Goal: Information Seeking & Learning: Learn about a topic

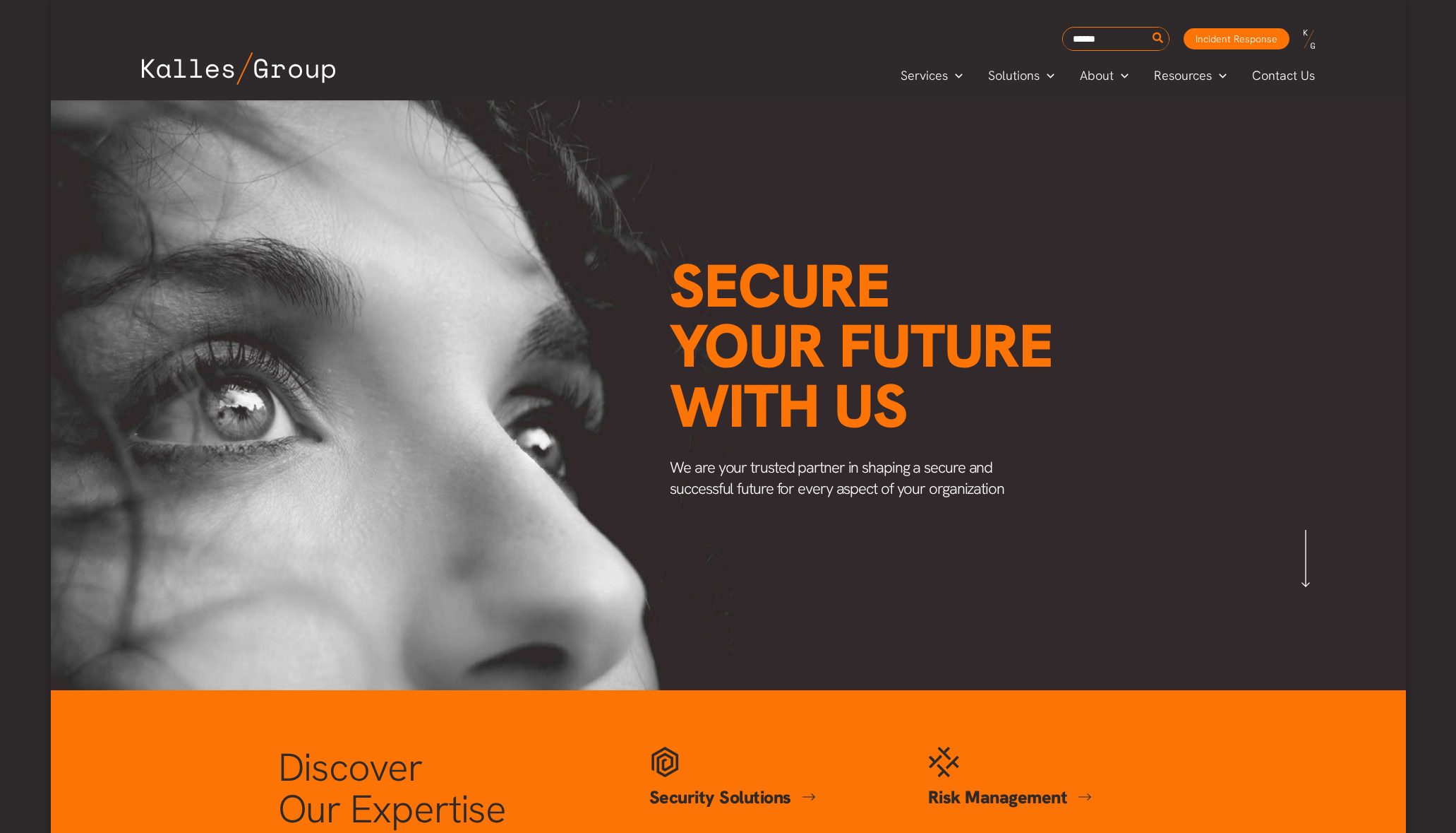
scroll to position [0, 1652]
click at [1189, 140] on span "Insights" at bounding box center [1177, 139] width 42 height 16
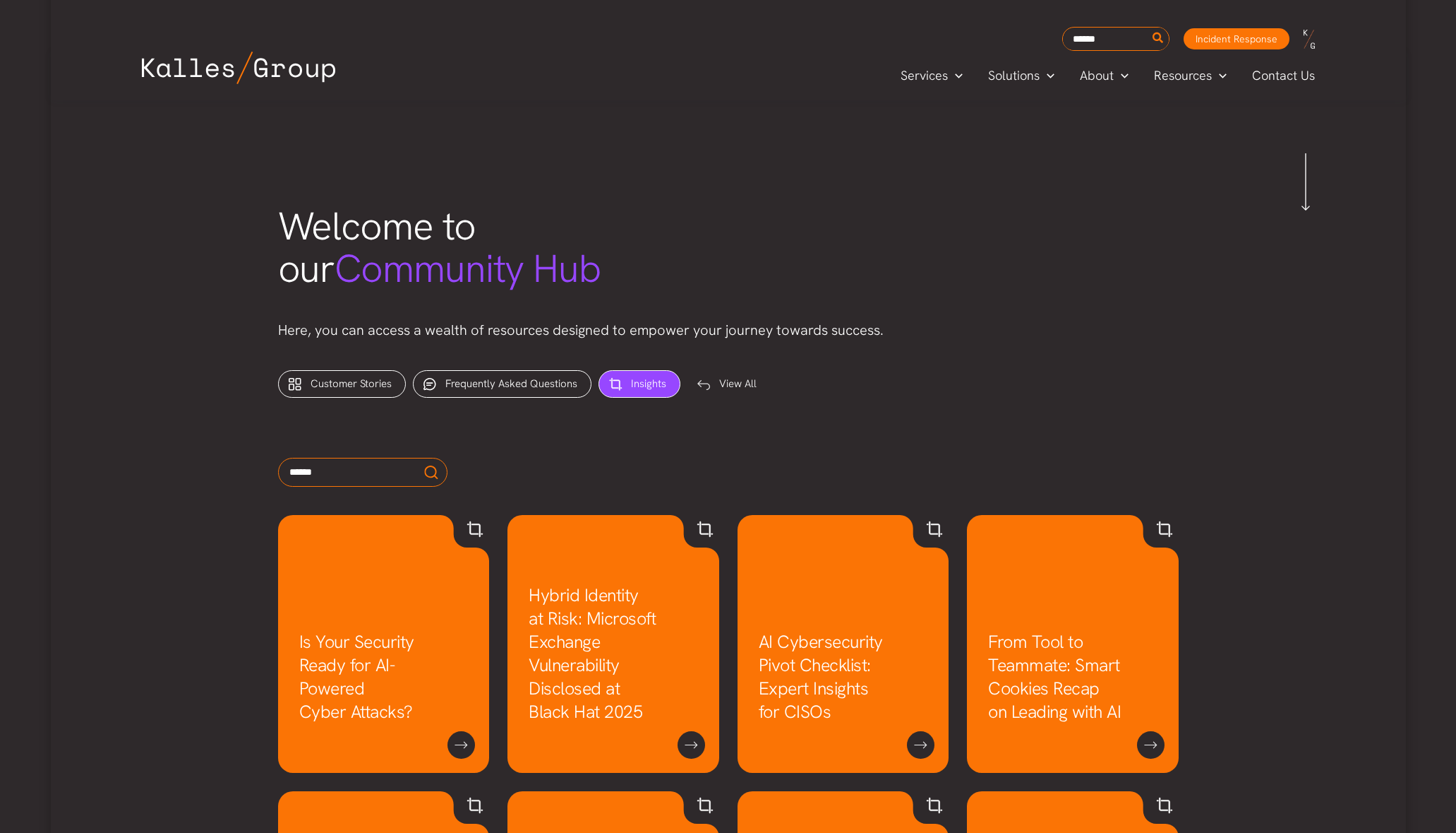
scroll to position [446, 0]
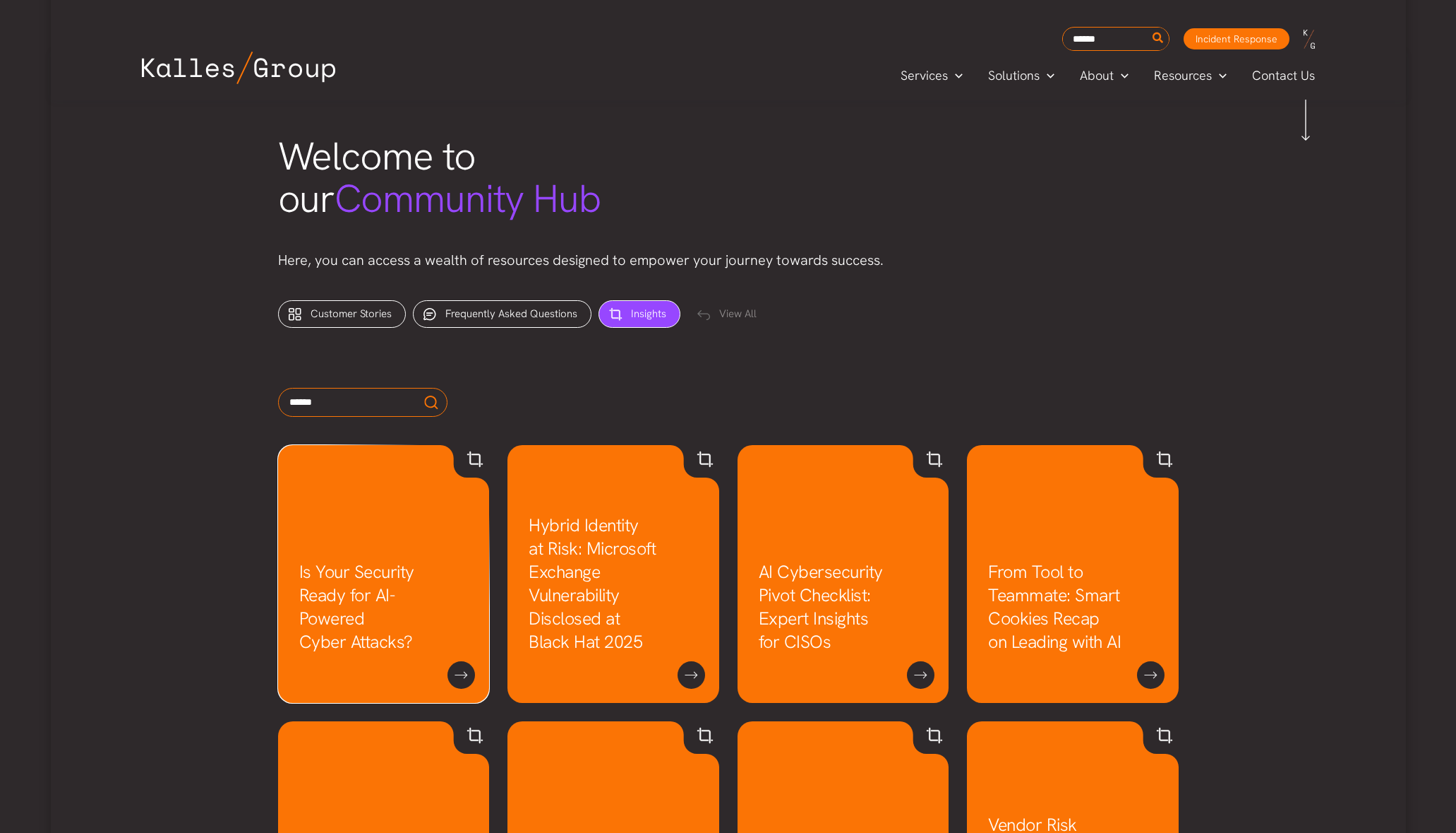
click at [369, 591] on link "Is Your Security Ready for AI-Powered Cyber Attacks?" at bounding box center [356, 607] width 115 height 93
click at [625, 595] on link "Hybrid Identity at Risk: Microsoft Exchange Vulnerability Disclosed at Black Ha…" at bounding box center [592, 583] width 127 height 140
click at [849, 582] on link "AI Cybersecurity Pivot Checklist: Expert Insights for CISOs" at bounding box center [820, 607] width 125 height 93
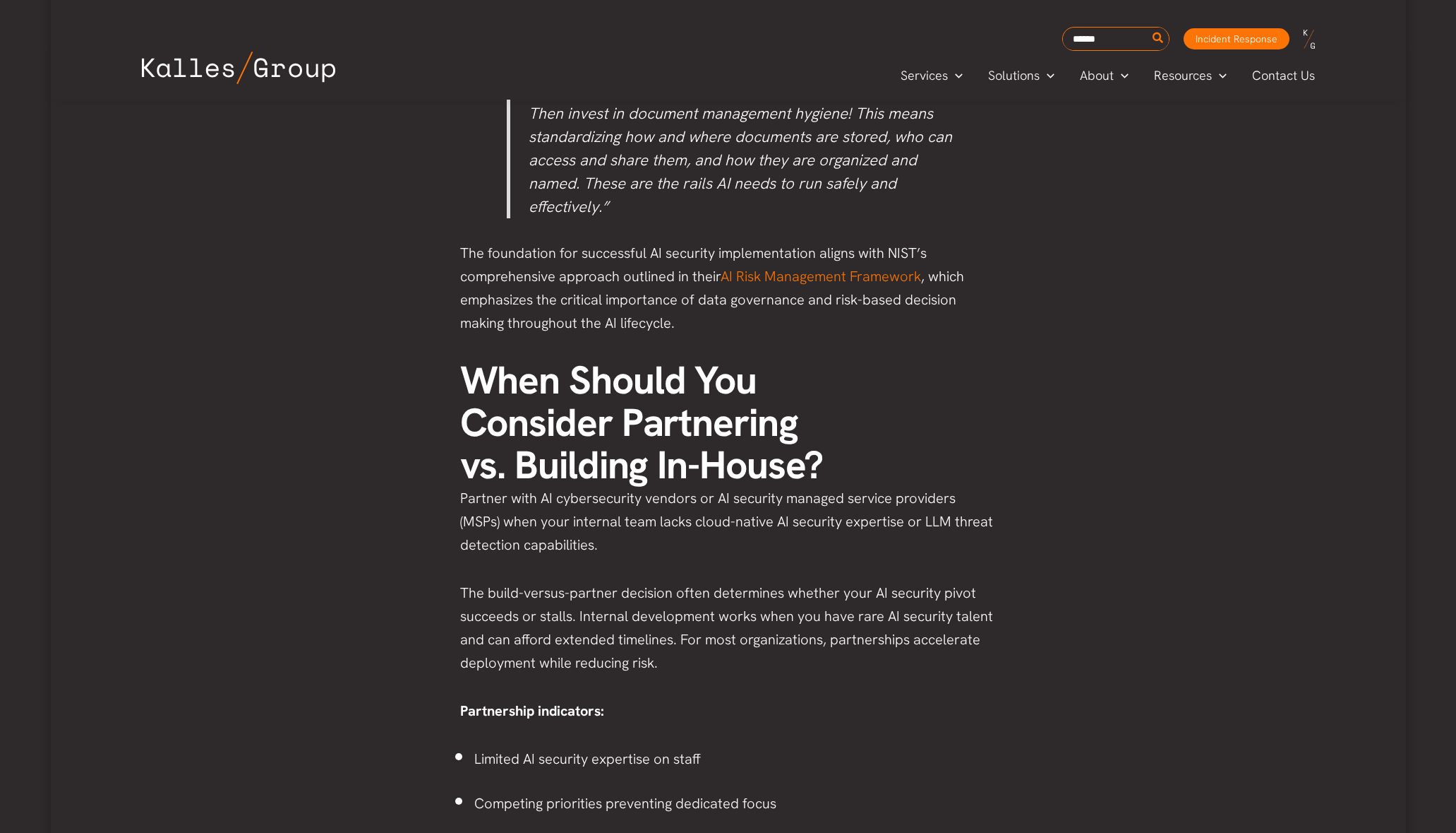
scroll to position [3042, 0]
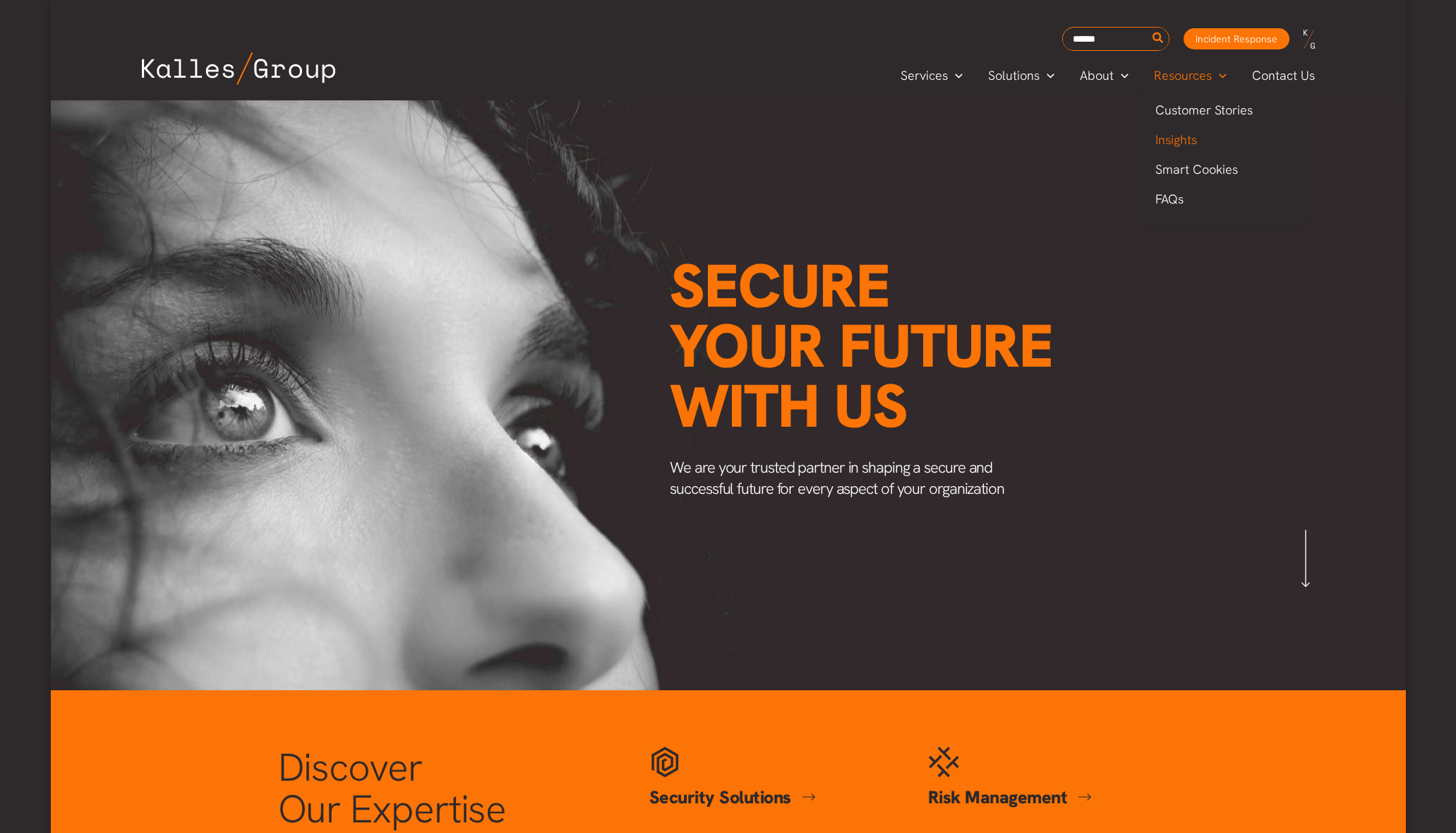
click at [1189, 137] on span "Insights" at bounding box center [1177, 139] width 42 height 16
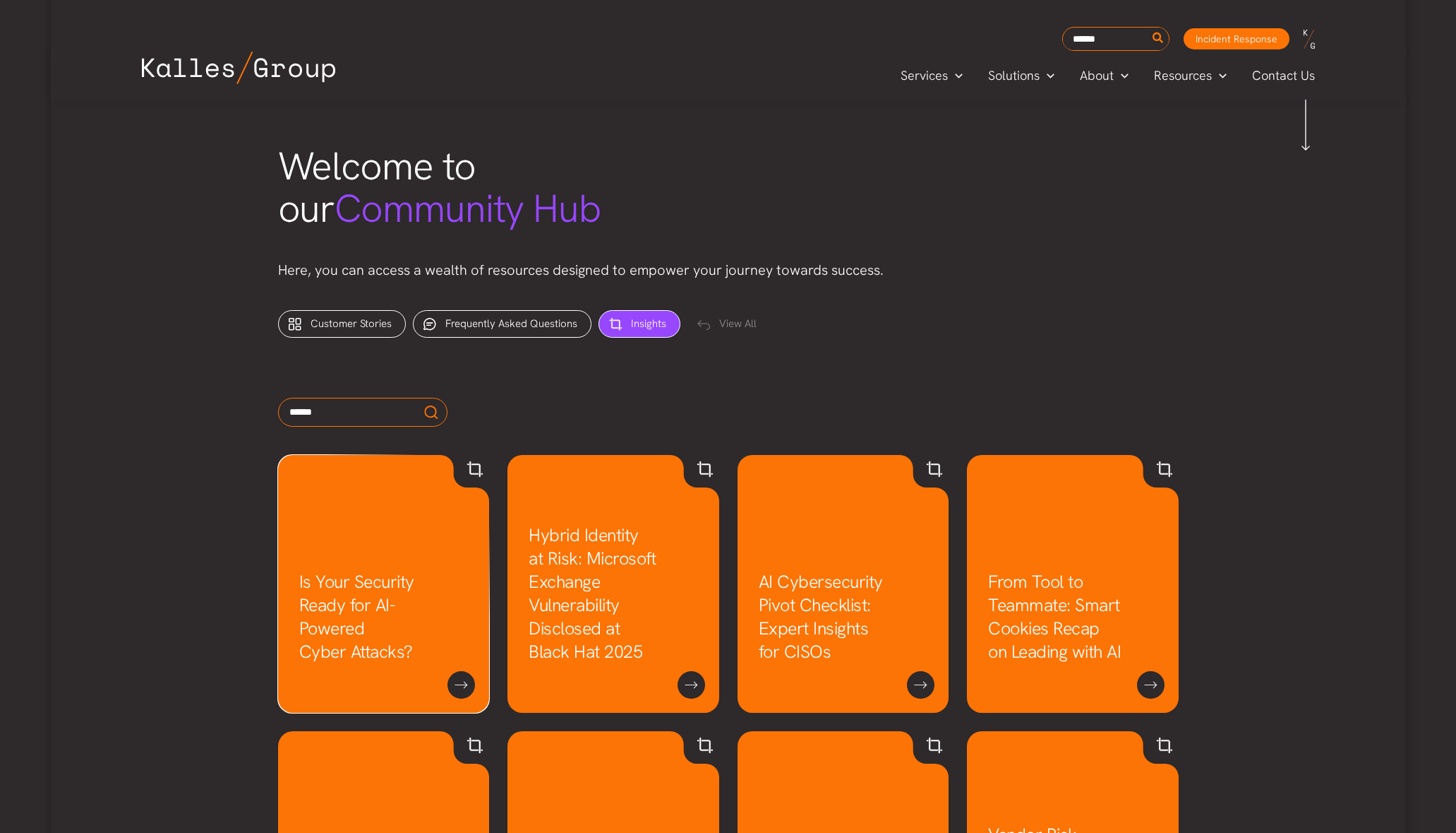
scroll to position [455, 0]
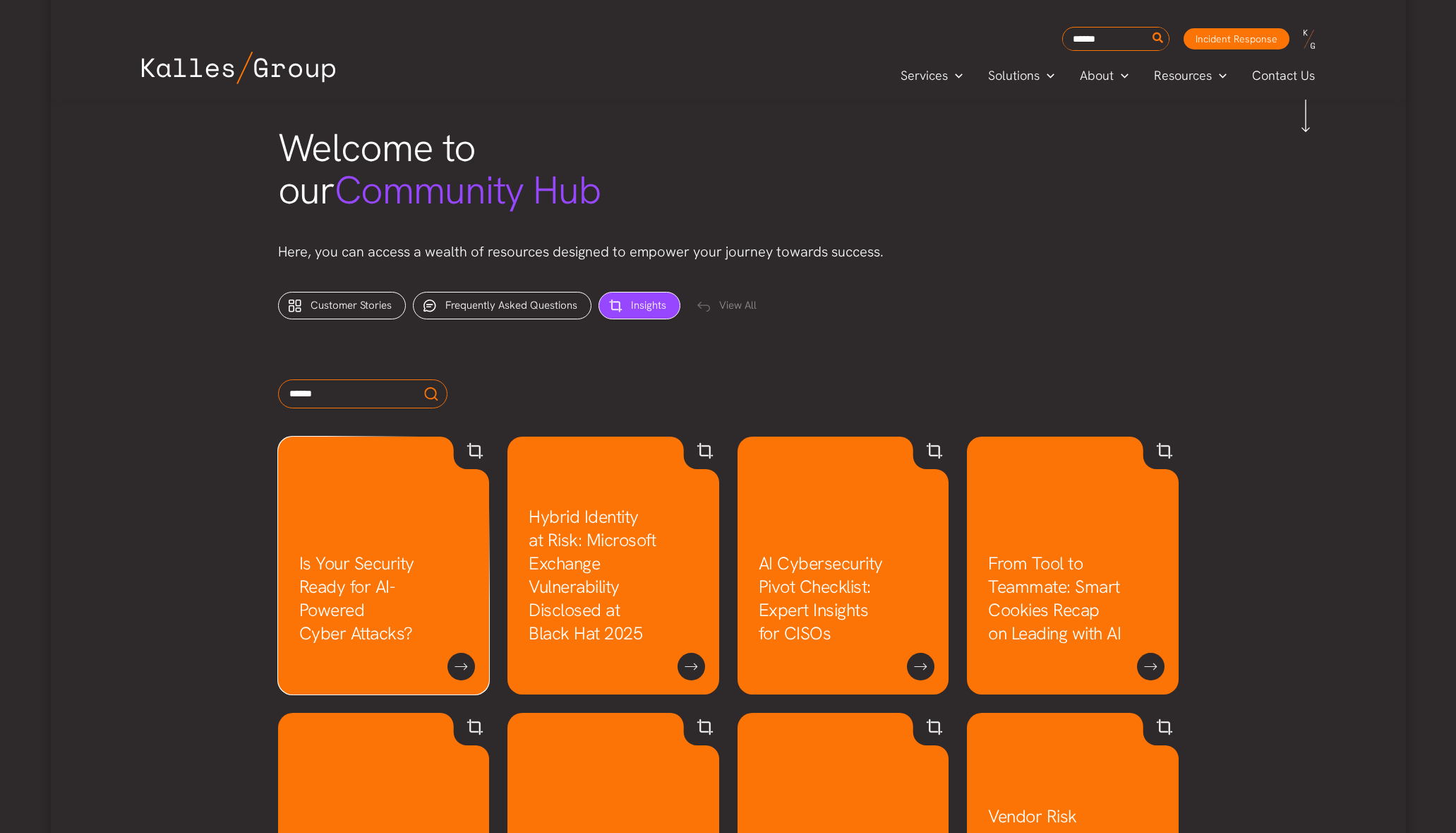
click at [388, 581] on link "Is Your Security Ready for AI-Powered Cyber Attacks?" at bounding box center [356, 598] width 115 height 93
